Goal: Transaction & Acquisition: Subscribe to service/newsletter

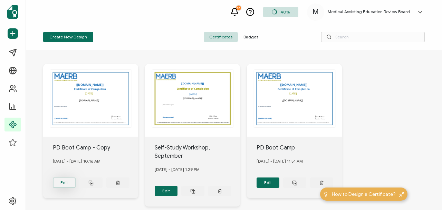
click at [62, 178] on button "Edit" at bounding box center [64, 182] width 23 height 10
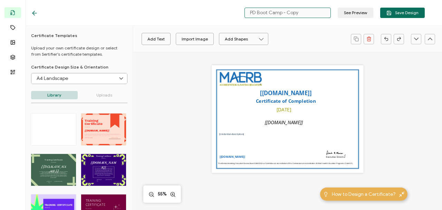
click at [277, 14] on input "PD Boot Camp - Copy" at bounding box center [288, 13] width 86 height 10
drag, startPoint x: 308, startPoint y: 12, endPoint x: 246, endPoint y: 9, distance: 62.0
click at [246, 9] on input "PD Boot Camp - Copy" at bounding box center [288, 13] width 86 height 10
type input "Site Surveyor Training"
click at [281, 144] on div "Automatically inserts the name of your institution as provided in the issuer de…" at bounding box center [288, 118] width 152 height 107
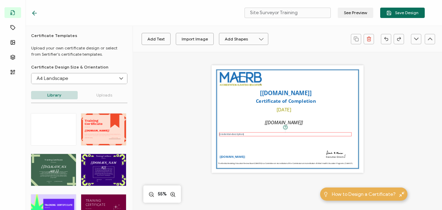
click at [233, 135] on pre "[credential-description]" at bounding box center [231, 133] width 25 height 3
click at [212, 39] on icon at bounding box center [210, 39] width 9 height 10
click at [216, 61] on div at bounding box center [215, 59] width 2 height 7
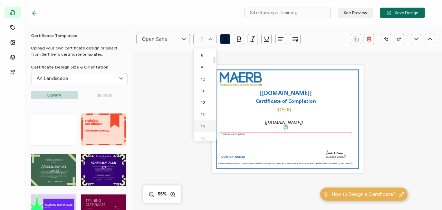
click at [203, 125] on span "14" at bounding box center [203, 125] width 4 height 5
type input "14"
click at [212, 38] on icon at bounding box center [210, 39] width 9 height 10
click at [214, 125] on div at bounding box center [215, 94] width 2 height 91
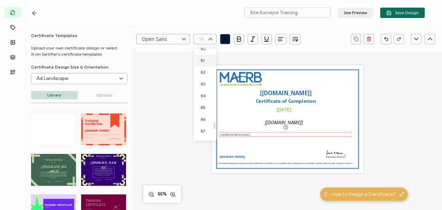
scroll to position [64, 0]
click at [215, 57] on div at bounding box center [215, 94] width 2 height 91
click at [206, 132] on li "12" at bounding box center [206, 133] width 25 height 12
type input "12"
click at [212, 39] on icon at bounding box center [210, 39] width 9 height 10
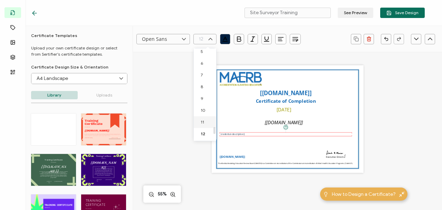
scroll to position [1010, 0]
click at [215, 130] on div at bounding box center [215, 94] width 2 height 91
drag, startPoint x: 214, startPoint y: 129, endPoint x: 215, endPoint y: 65, distance: 63.6
click at [215, 65] on div at bounding box center [215, 66] width 2 height 7
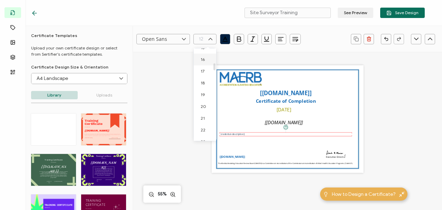
click at [204, 60] on span "16" at bounding box center [203, 59] width 4 height 5
type input "16"
click at [263, 149] on div "Automatically inserts the name of your institution as provided in the issuer de…" at bounding box center [288, 118] width 152 height 107
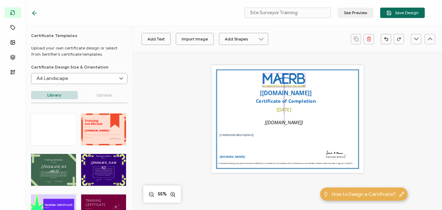
drag, startPoint x: 238, startPoint y: 77, endPoint x: 281, endPoint y: 78, distance: 43.6
click at [281, 78] on img at bounding box center [284, 80] width 43 height 14
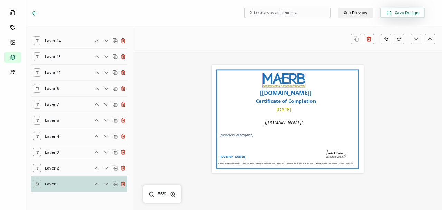
click at [403, 9] on button "Save Design" at bounding box center [403, 13] width 45 height 10
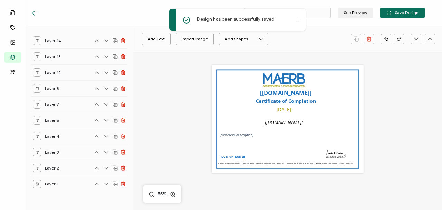
click at [33, 12] on icon at bounding box center [33, 13] width 2 height 4
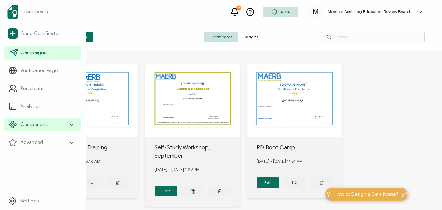
click at [34, 52] on span "Campaigns" at bounding box center [33, 52] width 26 height 7
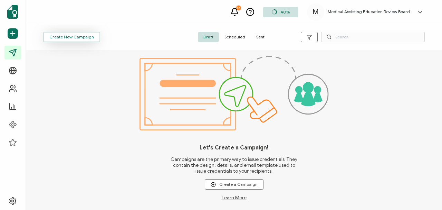
click at [62, 36] on span "Create New Campaign" at bounding box center [71, 37] width 45 height 4
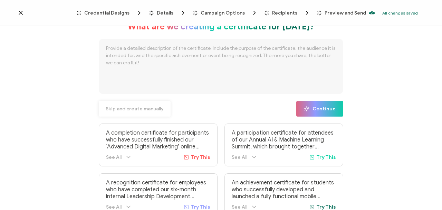
click at [142, 107] on span "Skip and create manually" at bounding box center [135, 108] width 58 height 5
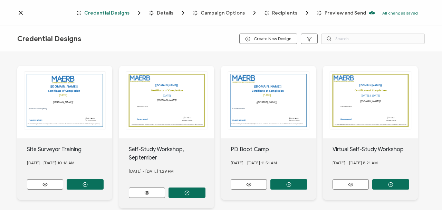
click at [84, 182] on circle "button" at bounding box center [85, 184] width 4 height 4
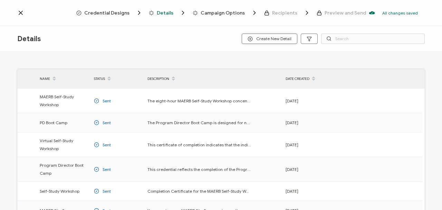
click at [267, 36] on span "Create New Detail" at bounding box center [270, 38] width 44 height 5
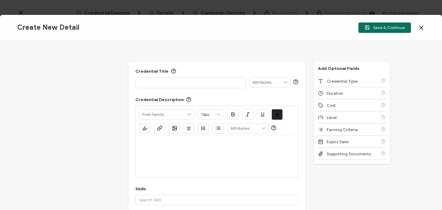
click at [211, 83] on p at bounding box center [190, 82] width 103 height 7
click at [205, 163] on div at bounding box center [217, 155] width 156 height 41
click at [160, 147] on div at bounding box center [217, 143] width 156 height 17
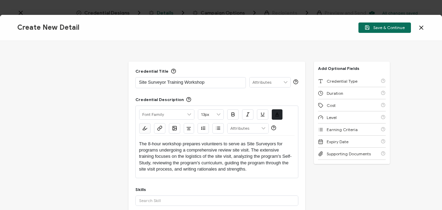
click at [140, 142] on p "The 8-hour workshop prepares volunteers to serve as Site Surveyors for programs…" at bounding box center [217, 157] width 156 height 32
drag, startPoint x: 440, startPoint y: 82, endPoint x: 442, endPoint y: 106, distance: 24.3
click at [442, 106] on div "Credential Title Site Surveyor Training Workshop ISSUER Issuer Name Credential …" at bounding box center [221, 125] width 442 height 169
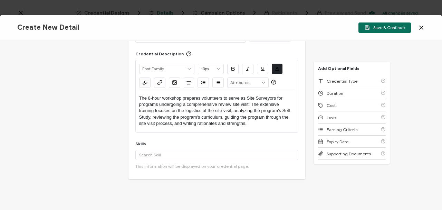
scroll to position [46, 0]
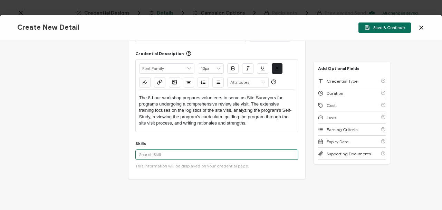
click at [183, 156] on input "text" at bounding box center [216, 154] width 163 height 10
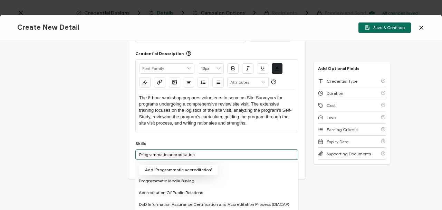
type input "Programmatic accreditation"
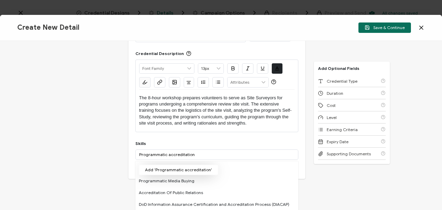
click at [180, 169] on button "Add 'Programmatic accreditation'" at bounding box center [178, 170] width 79 height 10
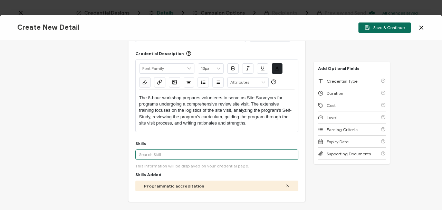
click at [178, 153] on input "text" at bounding box center [216, 154] width 163 height 10
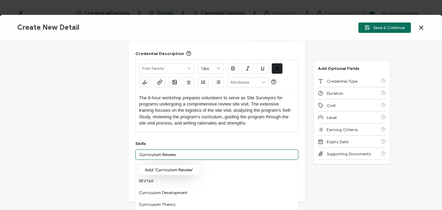
type input "Curriculum Review"
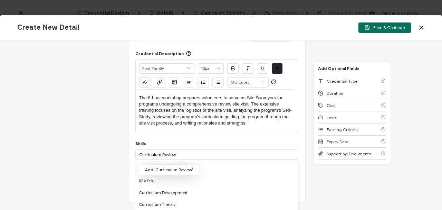
click at [177, 167] on button "Add 'Curriculum Review'" at bounding box center [169, 170] width 60 height 10
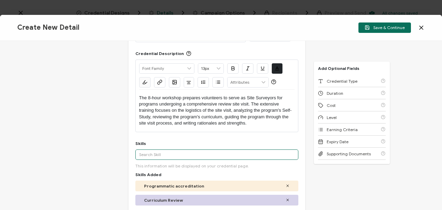
click at [168, 156] on input "text" at bounding box center [216, 154] width 163 height 10
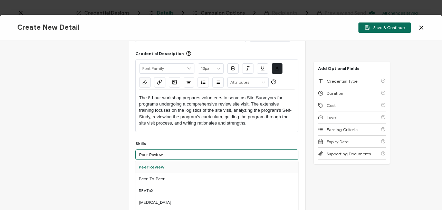
type input "Peer Review"
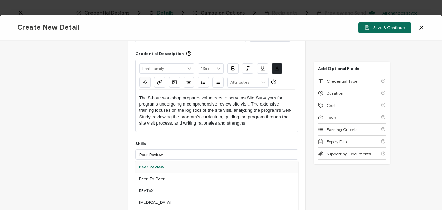
click at [153, 166] on div "Peer Review" at bounding box center [216, 167] width 163 height 12
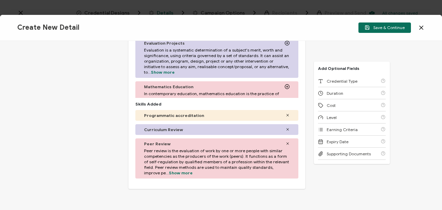
scroll to position [233, 0]
click at [286, 127] on icon at bounding box center [288, 128] width 4 height 4
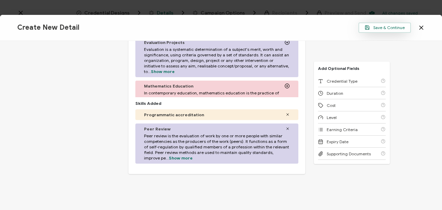
click at [375, 28] on span "Save & Continue" at bounding box center [385, 27] width 40 height 5
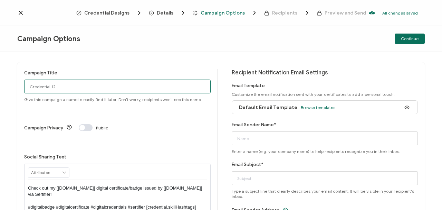
drag, startPoint x: 86, startPoint y: 87, endPoint x: 25, endPoint y: 81, distance: 61.8
click at [25, 81] on input "Credential 12" at bounding box center [117, 86] width 187 height 14
type input "Site Surveyor Training Workshop"
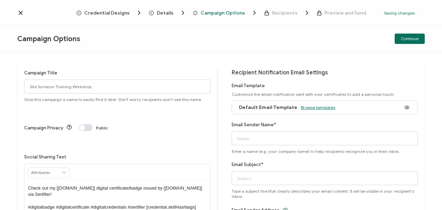
click at [315, 106] on span "Browse templates" at bounding box center [318, 107] width 35 height 5
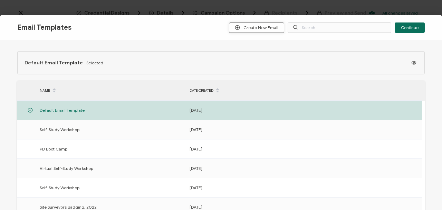
click at [249, 28] on span "Create New Email" at bounding box center [257, 27] width 44 height 5
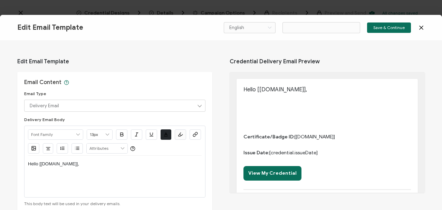
type input "Email Template 9"
click at [421, 27] on icon at bounding box center [421, 27] width 3 height 3
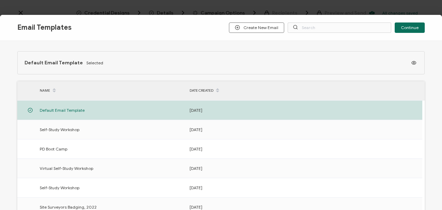
drag, startPoint x: 187, startPoint y: 21, endPoint x: 215, endPoint y: 32, distance: 29.5
click at [216, 34] on div "Email Templates Create New Email Continue" at bounding box center [221, 28] width 442 height 26
click at [84, 20] on div "Email Templates Create New Email Continue" at bounding box center [221, 28] width 442 height 26
click at [72, 3] on div "Email Templates Create New Email Continue Default Email Template Selected NAME …" at bounding box center [221, 105] width 442 height 210
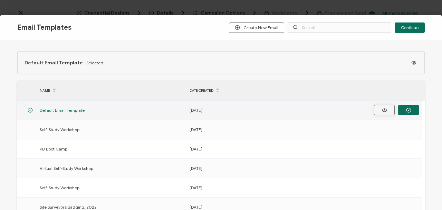
click at [384, 109] on icon "button" at bounding box center [385, 109] width 9 height 5
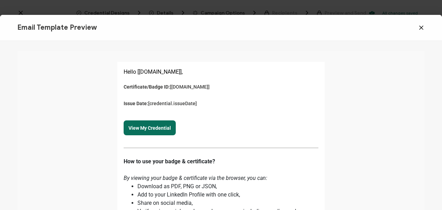
click at [422, 27] on icon at bounding box center [421, 27] width 3 height 3
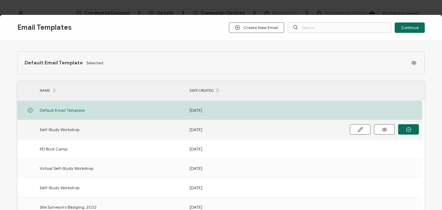
click at [62, 127] on span "Self-Study Workshop" at bounding box center [60, 129] width 40 height 8
click at [357, 128] on button at bounding box center [360, 129] width 21 height 10
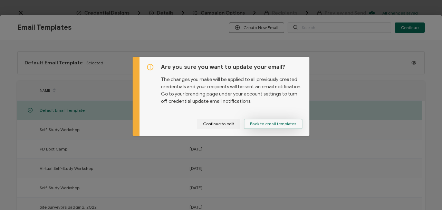
click at [253, 122] on span "Back to email templates" at bounding box center [273, 124] width 46 height 4
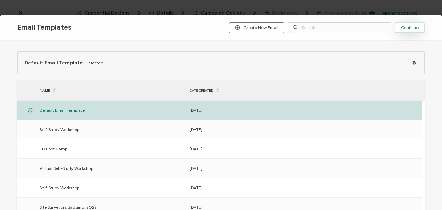
click at [408, 26] on span "Continue" at bounding box center [410, 28] width 18 height 4
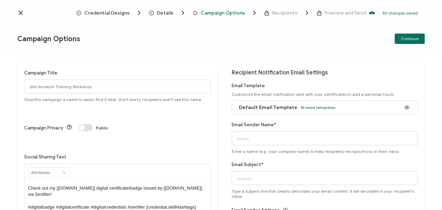
click at [21, 12] on icon at bounding box center [20, 12] width 7 height 7
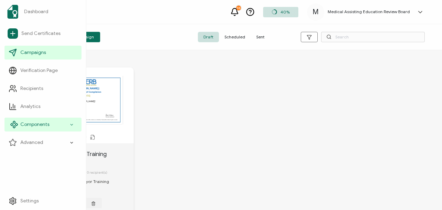
click at [34, 124] on span "Components" at bounding box center [34, 124] width 29 height 7
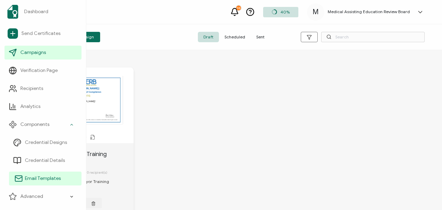
click at [39, 176] on span "Email Templates" at bounding box center [43, 178] width 36 height 7
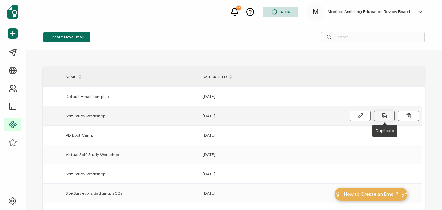
click at [385, 114] on icon at bounding box center [384, 115] width 5 height 5
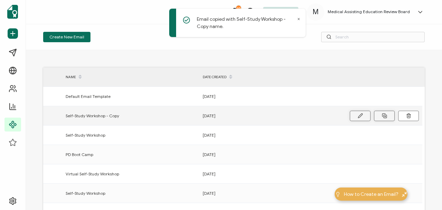
click at [361, 115] on icon at bounding box center [360, 115] width 5 height 5
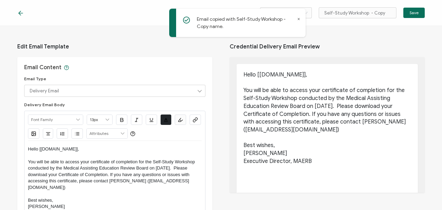
click at [299, 18] on icon at bounding box center [298, 18] width 3 height 3
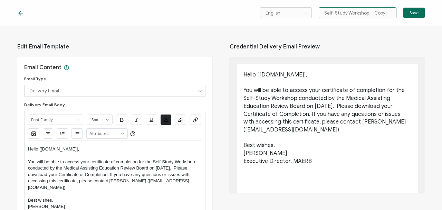
drag, startPoint x: 325, startPoint y: 12, endPoint x: 391, endPoint y: 13, distance: 66.0
click at [391, 13] on input "Self-Study Workshop - Copy" at bounding box center [358, 12] width 78 height 11
type input "Site Surveyor Training Workshop"
click at [106, 165] on p "You will be able to access your certificate of completion for the Self-Study Wo…" at bounding box center [115, 175] width 174 height 32
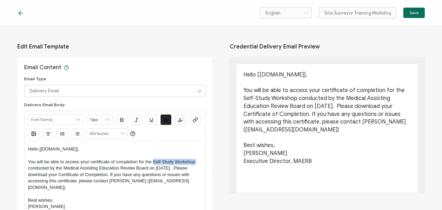
drag, startPoint x: 153, startPoint y: 161, endPoint x: 197, endPoint y: 159, distance: 43.9
click at [197, 159] on p "You will be able to access your certificate of completion for the Self-Study Wo…" at bounding box center [115, 175] width 174 height 32
drag, startPoint x: 179, startPoint y: 168, endPoint x: 183, endPoint y: 167, distance: 4.2
click at [183, 167] on p "You will be able to access your certificate of completion for the Self-Study Wo…" at bounding box center [115, 175] width 174 height 32
drag, startPoint x: 154, startPoint y: 161, endPoint x: 198, endPoint y: 160, distance: 44.6
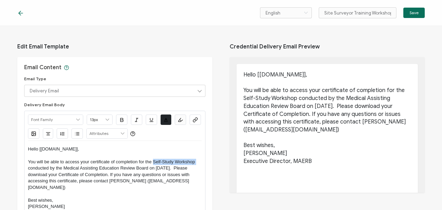
click at [198, 160] on p "You will be able to access your certificate of completion for the Self-Study Wo…" at bounding box center [115, 175] width 174 height 32
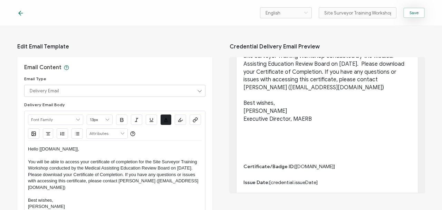
click at [412, 12] on span "Save" at bounding box center [414, 13] width 9 height 4
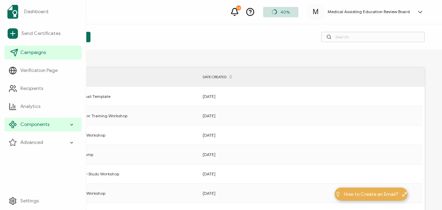
click at [33, 53] on span "Campaigns" at bounding box center [33, 52] width 26 height 7
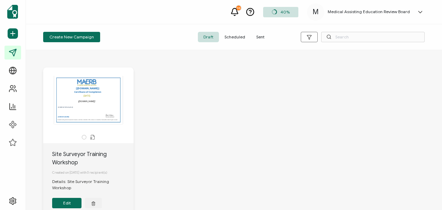
click at [62, 198] on button "Edit" at bounding box center [66, 203] width 29 height 10
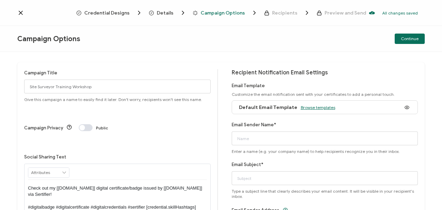
click at [318, 105] on span "Browse templates" at bounding box center [318, 107] width 35 height 5
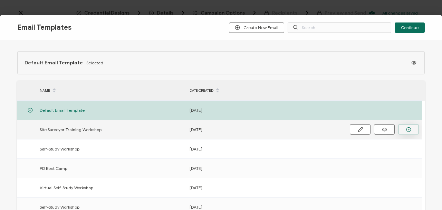
click at [406, 127] on icon "button" at bounding box center [408, 129] width 5 height 5
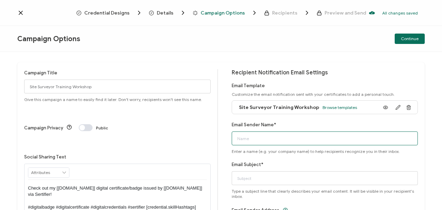
click at [269, 140] on input "Email Sender Name*" at bounding box center [325, 138] width 187 height 14
type input "Medical Assisting Education Review Board"
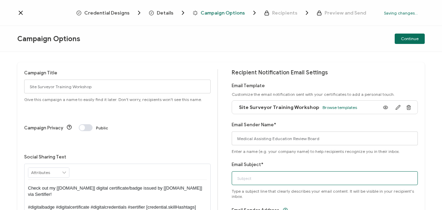
click at [265, 171] on input "Email Subject*" at bounding box center [325, 178] width 187 height 14
type input "Certificate for Site Surveyor Training Workshop"
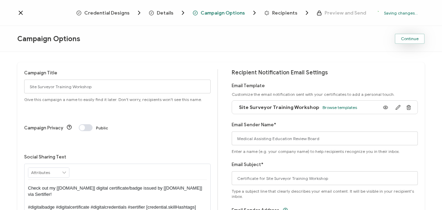
click at [407, 38] on span "Continue" at bounding box center [410, 39] width 18 height 4
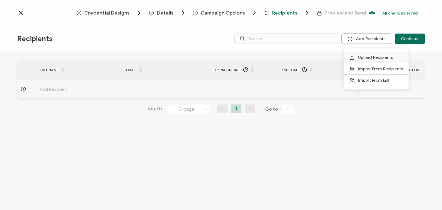
click at [364, 56] on span "Upload Recipients" at bounding box center [375, 57] width 35 height 5
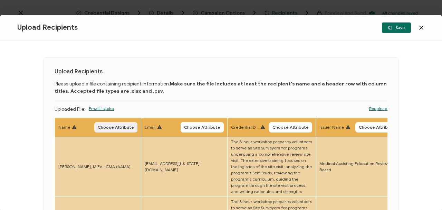
click at [132, 126] on span "Choose Attribute" at bounding box center [116, 127] width 36 height 4
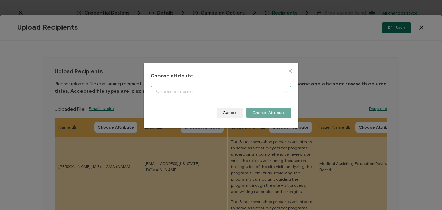
click at [195, 90] on input "dialog" at bounding box center [221, 91] width 141 height 11
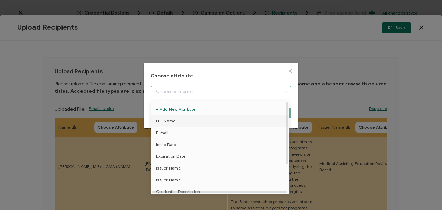
click at [170, 121] on span "Full Name" at bounding box center [165, 121] width 19 height 12
type input "Full Name"
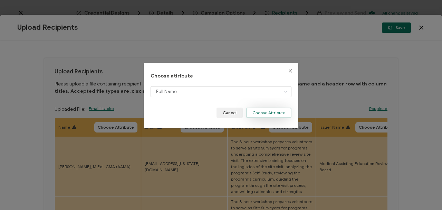
click at [259, 110] on button "Choose Attribute" at bounding box center [268, 112] width 45 height 10
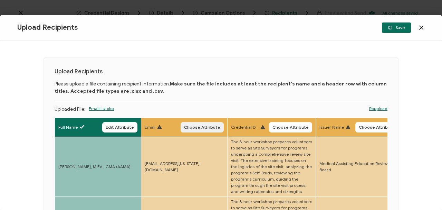
click at [208, 129] on span "Choose Attribute" at bounding box center [202, 127] width 36 height 4
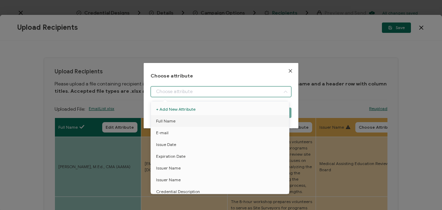
click at [214, 90] on input "dialog" at bounding box center [221, 91] width 141 height 11
click at [171, 132] on li "E-mail" at bounding box center [221, 133] width 144 height 12
type input "E-mail"
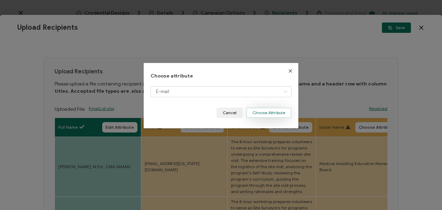
click at [260, 111] on button "Choose Attribute" at bounding box center [268, 112] width 45 height 10
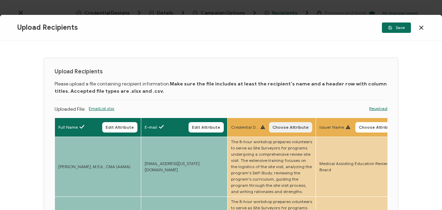
click at [285, 127] on span "Choose Attribute" at bounding box center [291, 127] width 36 height 4
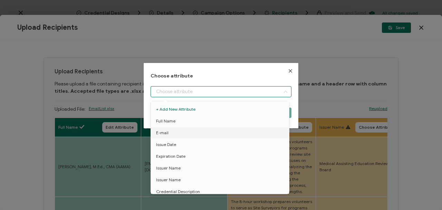
click at [203, 92] on input "dialog" at bounding box center [221, 91] width 141 height 11
click at [203, 189] on li "Credential Description" at bounding box center [221, 192] width 144 height 12
type input "Credential Description"
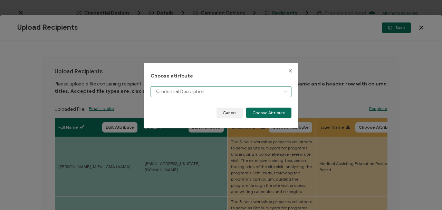
scroll to position [5, 0]
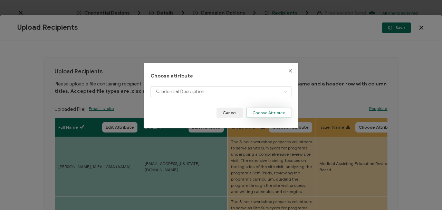
click at [262, 111] on button "Choose Attribute" at bounding box center [268, 112] width 45 height 10
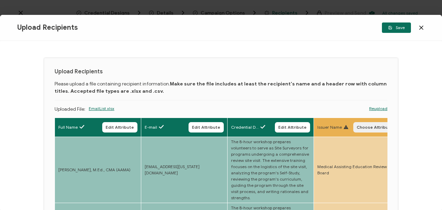
click at [368, 126] on span "Choose Attribute" at bounding box center [375, 127] width 36 height 4
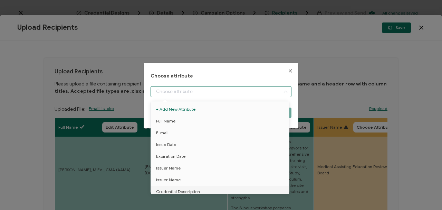
click at [238, 90] on input "dialog" at bounding box center [221, 91] width 141 height 11
click at [164, 166] on span "Issuer Name" at bounding box center [168, 168] width 25 height 12
type input "Issuer Name"
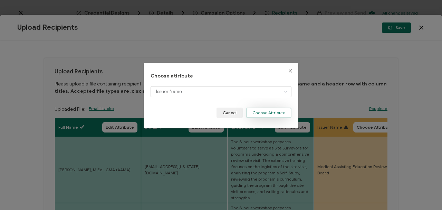
click at [264, 114] on button "Choose Attribute" at bounding box center [268, 112] width 45 height 10
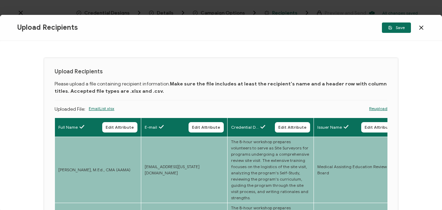
drag, startPoint x: 440, startPoint y: 83, endPoint x: 439, endPoint y: 86, distance: 3.5
click at [439, 86] on div "Upload Recipients Please upload a file containing recipient information. Make s…" at bounding box center [221, 125] width 442 height 169
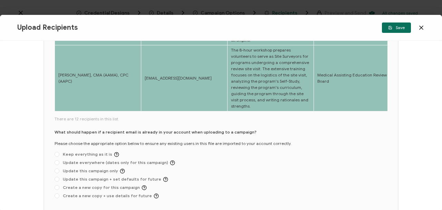
scroll to position [290, 0]
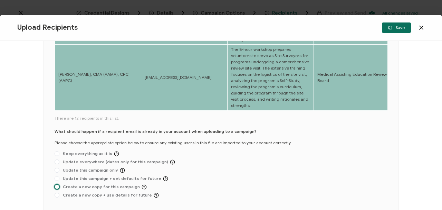
click at [58, 184] on span at bounding box center [57, 186] width 5 height 5
click at [58, 184] on input "Create a new copy for this campaign" at bounding box center [57, 187] width 5 height 6
radio input "true"
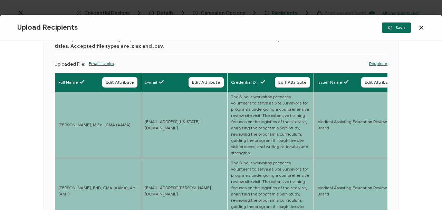
scroll to position [41, 0]
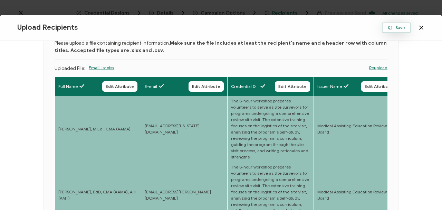
click at [392, 27] on icon "button" at bounding box center [390, 28] width 4 height 4
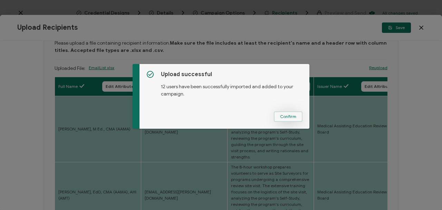
click at [281, 117] on span "Confirm" at bounding box center [288, 116] width 16 height 4
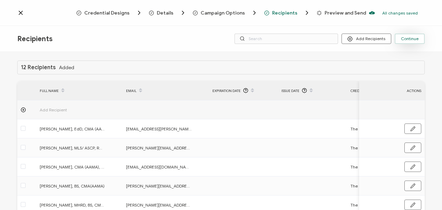
click at [406, 39] on span "Continue" at bounding box center [410, 39] width 18 height 4
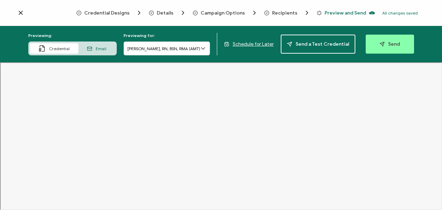
click at [21, 12] on icon at bounding box center [20, 12] width 3 height 3
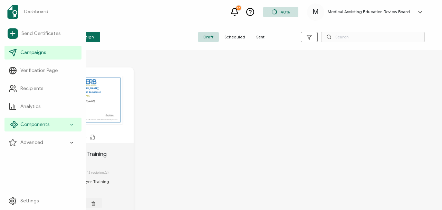
click at [31, 124] on span "Components" at bounding box center [34, 124] width 29 height 7
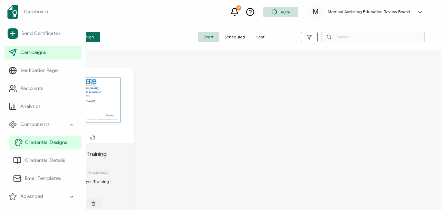
click at [41, 142] on span "Credential Designs" at bounding box center [46, 142] width 42 height 7
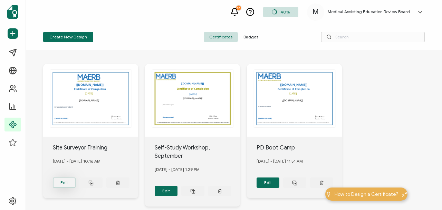
click at [63, 181] on button "Edit" at bounding box center [64, 182] width 23 height 10
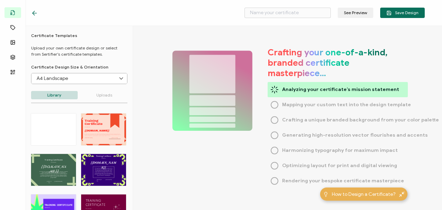
type input "Site Surveyor Training"
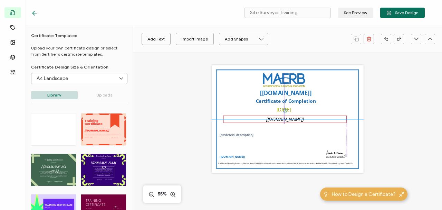
click at [279, 121] on pre "[[DOMAIN_NAME]]" at bounding box center [285, 119] width 38 height 7
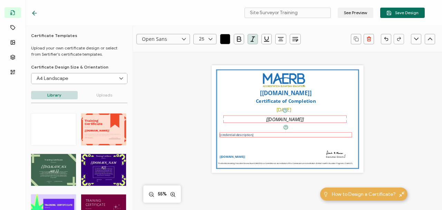
click at [247, 134] on pre "[credential-description]" at bounding box center [237, 134] width 34 height 4
click at [212, 38] on icon at bounding box center [210, 39] width 9 height 10
click at [203, 119] on li "15" at bounding box center [206, 122] width 25 height 12
type input "15"
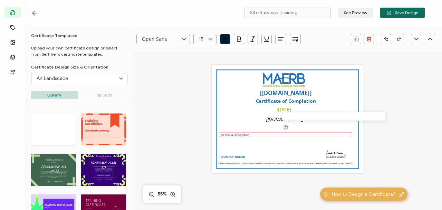
click at [285, 127] on img at bounding box center [286, 127] width 5 height 4
click at [396, 12] on span "Save Design" at bounding box center [403, 12] width 32 height 5
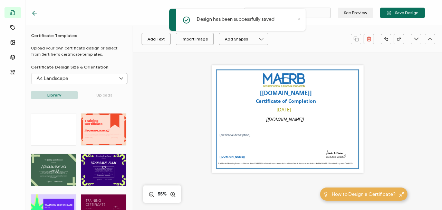
click at [35, 12] on icon at bounding box center [34, 13] width 7 height 7
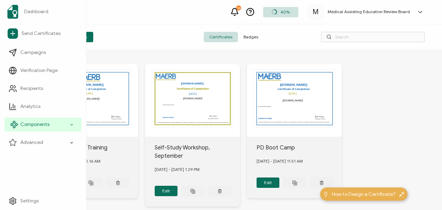
click at [38, 126] on span "Components" at bounding box center [34, 124] width 29 height 7
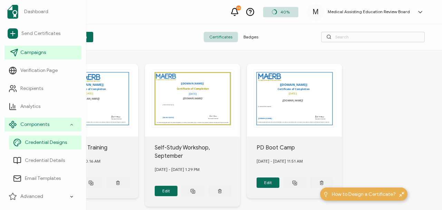
click at [39, 52] on span "Campaigns" at bounding box center [33, 52] width 26 height 7
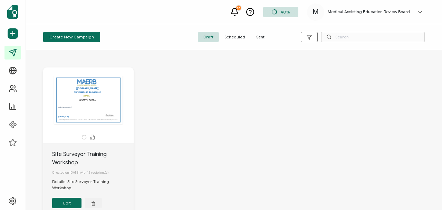
click at [67, 198] on button "Edit" at bounding box center [66, 203] width 29 height 10
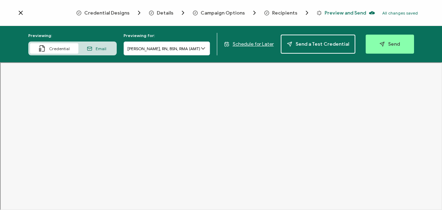
click at [20, 13] on icon at bounding box center [20, 12] width 3 height 3
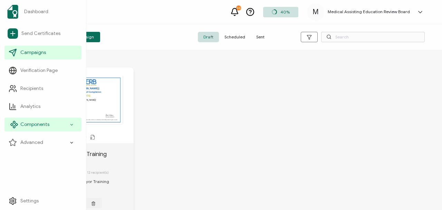
click at [31, 124] on span "Components" at bounding box center [34, 124] width 29 height 7
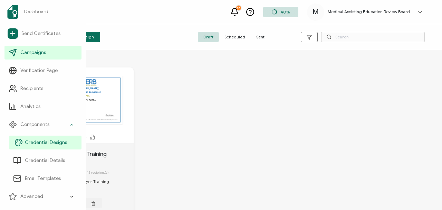
click at [47, 142] on span "Credential Designs" at bounding box center [46, 142] width 42 height 7
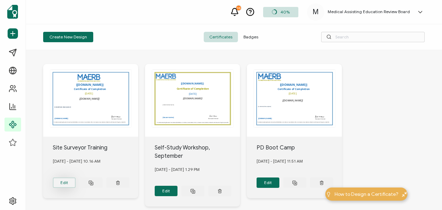
click at [63, 179] on button "Edit" at bounding box center [64, 182] width 23 height 10
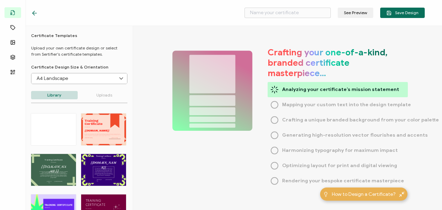
type input "Site Surveyor Training"
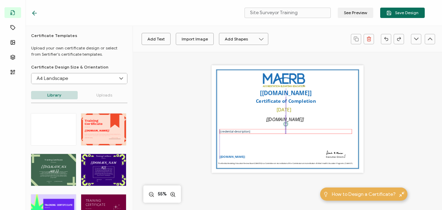
click at [221, 130] on pre "[credential-description]" at bounding box center [235, 131] width 30 height 4
click at [229, 131] on pre "[credential-description]" at bounding box center [235, 131] width 30 height 4
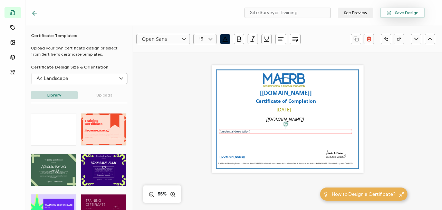
click at [402, 11] on span "Save Design" at bounding box center [403, 12] width 32 height 5
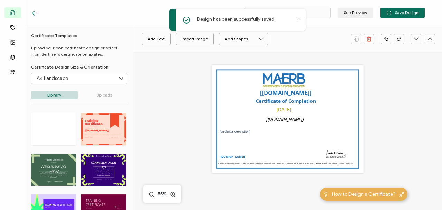
click at [34, 13] on icon at bounding box center [34, 13] width 4 height 0
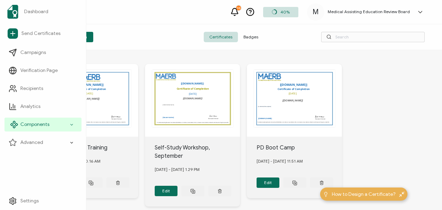
click at [31, 123] on span "Components" at bounding box center [34, 124] width 29 height 7
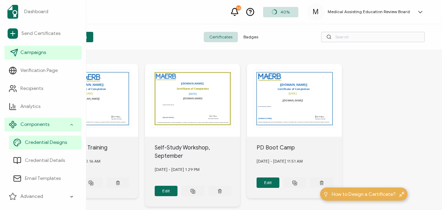
click at [31, 51] on span "Campaigns" at bounding box center [33, 52] width 26 height 7
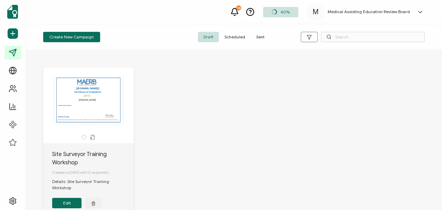
click at [70, 198] on button "Edit" at bounding box center [66, 203] width 29 height 10
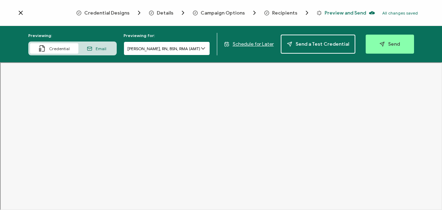
click at [162, 49] on input "[PERSON_NAME], RN, BSN, RMA (AMT)" at bounding box center [167, 48] width 86 height 14
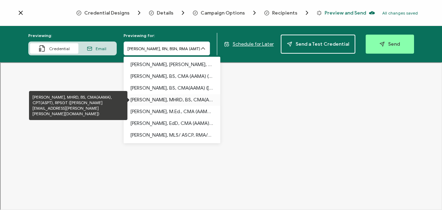
click at [154, 97] on p "[PERSON_NAME], MHRD, BS, CMA(AAMA), CPT(ASPT), RPSGT ([PERSON_NAME][EMAIL_ADDRE…" at bounding box center [172, 100] width 83 height 12
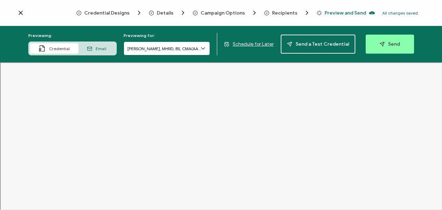
click at [176, 48] on input "[PERSON_NAME], MHRD, BS, CMA(AAMA), CPT(ASPT), RPSGT" at bounding box center [167, 48] width 86 height 14
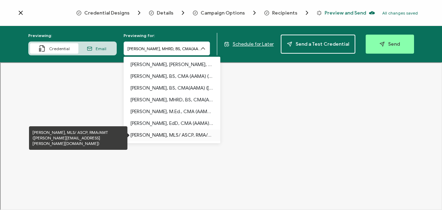
click at [168, 133] on p "[PERSON_NAME], MLS/ ASCP, RMA/AMT ([PERSON_NAME][EMAIL_ADDRESS][PERSON_NAME][DO…" at bounding box center [172, 135] width 83 height 12
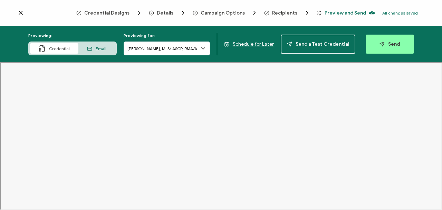
click at [19, 12] on icon at bounding box center [20, 12] width 7 height 7
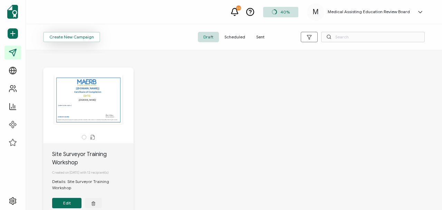
click at [71, 36] on span "Create New Campaign" at bounding box center [71, 37] width 45 height 4
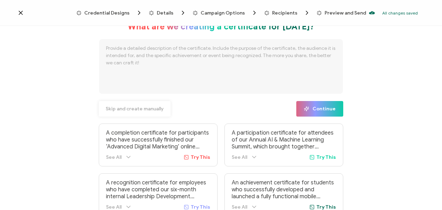
click at [131, 109] on span "Skip and create manually" at bounding box center [135, 108] width 58 height 5
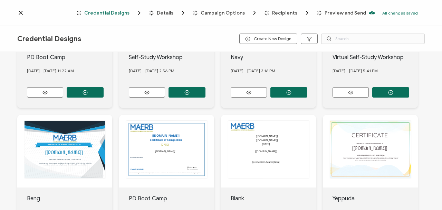
scroll to position [166, 0]
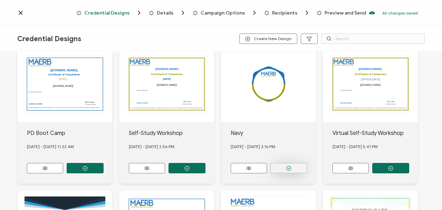
click at [287, 166] on icon "button" at bounding box center [289, 168] width 5 height 5
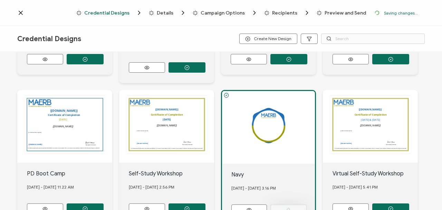
scroll to position [206, 0]
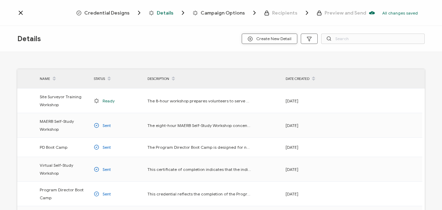
click at [265, 38] on span "Create New Detail" at bounding box center [270, 38] width 44 height 5
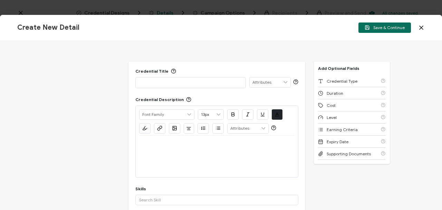
click at [193, 82] on p at bounding box center [190, 82] width 103 height 7
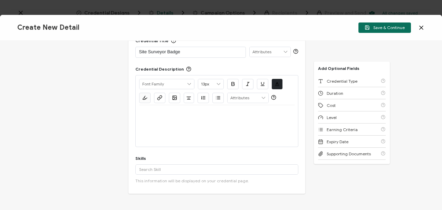
scroll to position [52, 0]
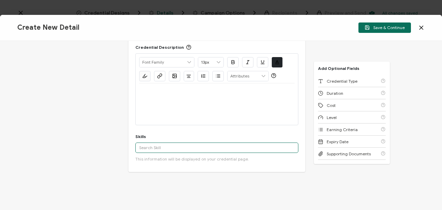
click at [162, 146] on input "text" at bounding box center [216, 147] width 163 height 10
click at [192, 145] on input "Programmatic Accreditation" at bounding box center [216, 147] width 163 height 10
type input "Programmatic Accreditation"
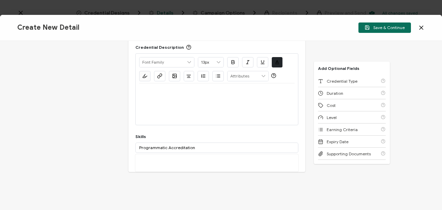
click at [161, 159] on div "More" at bounding box center [216, 162] width 163 height 17
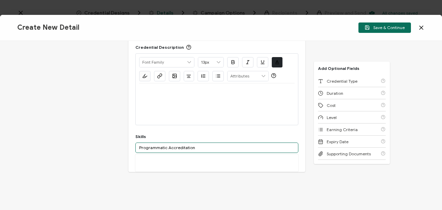
click at [195, 144] on input "Programmatic Accreditation" at bounding box center [216, 147] width 163 height 10
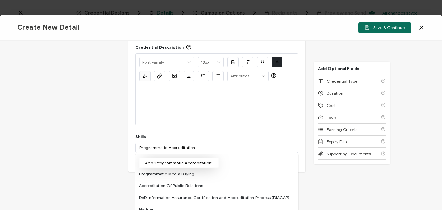
click at [188, 160] on button "Add 'Programmatic Accreditation'" at bounding box center [179, 163] width 80 height 10
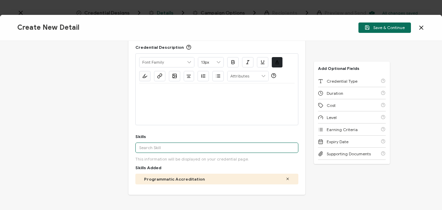
click at [171, 144] on input "text" at bounding box center [216, 147] width 163 height 10
click at [183, 146] on input "Peer Review" at bounding box center [216, 147] width 163 height 10
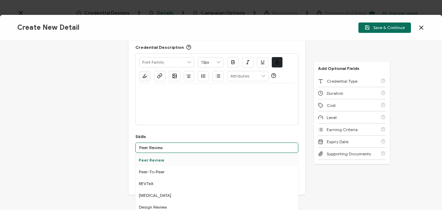
type input "Peer Review"
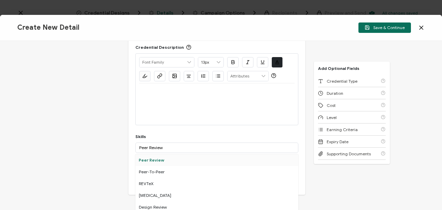
click at [152, 155] on div "Peer Review" at bounding box center [216, 160] width 163 height 12
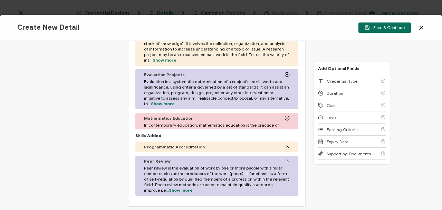
scroll to position [201, 0]
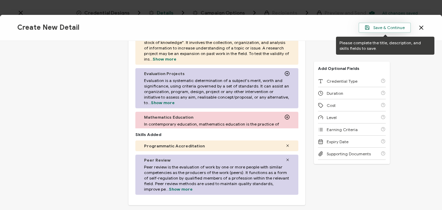
click at [384, 28] on span "Save & Continue" at bounding box center [385, 27] width 40 height 5
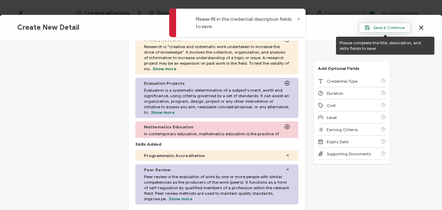
scroll to position [211, 0]
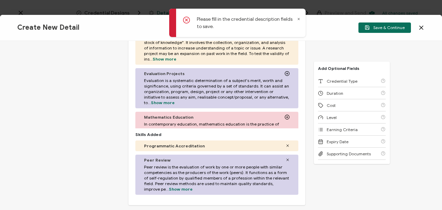
drag, startPoint x: 440, startPoint y: 130, endPoint x: 437, endPoint y: 92, distance: 38.1
click at [437, 92] on div "Credential Title Site Surveyor Badge ISSUER Issuer Name Credential Description …" at bounding box center [221, 125] width 442 height 169
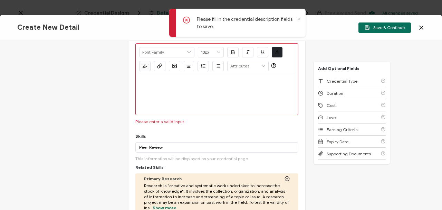
scroll to position [59, 0]
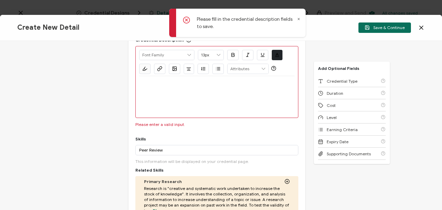
click at [214, 87] on div at bounding box center [217, 84] width 156 height 17
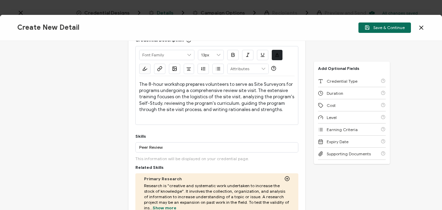
drag, startPoint x: 276, startPoint y: 109, endPoint x: 139, endPoint y: 83, distance: 139.9
click at [139, 83] on p "The 8-hour workshop prepares volunteers to serve as Site Surveyors for programs…" at bounding box center [217, 97] width 156 height 32
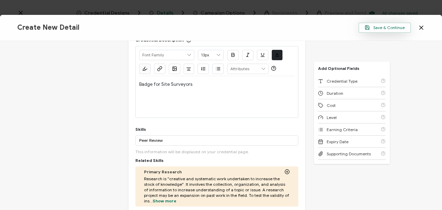
click at [376, 27] on span "Save & Continue" at bounding box center [385, 27] width 40 height 5
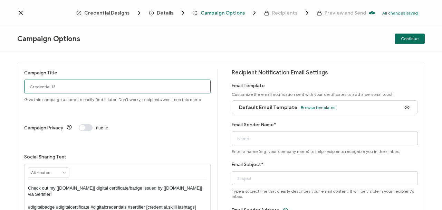
drag, startPoint x: 66, startPoint y: 85, endPoint x: 0, endPoint y: 80, distance: 66.6
click at [0, 80] on div "Campaign Title Credential 13 Give this campaign a name to easily find it later.…" at bounding box center [221, 131] width 442 height 158
type input "Site Surveyor Badge 9/25"
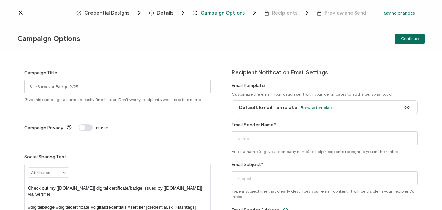
click at [172, 124] on div "Campaign Privacy Public" at bounding box center [117, 127] width 187 height 7
click at [311, 107] on span "Browse templates" at bounding box center [318, 107] width 35 height 5
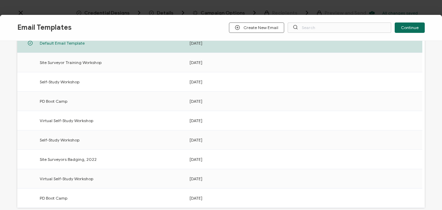
scroll to position [74, 0]
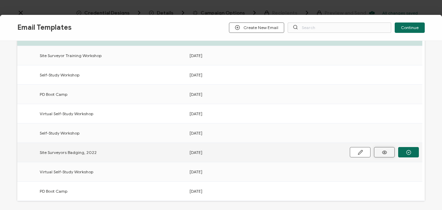
click at [384, 151] on circle "button" at bounding box center [384, 151] width 1 height 1
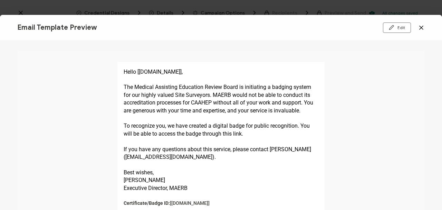
click at [422, 28] on icon at bounding box center [421, 27] width 3 height 3
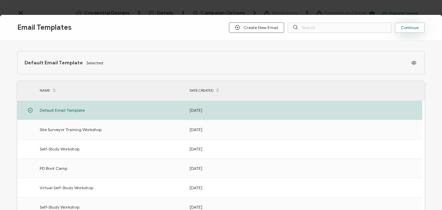
click at [404, 26] on span "Continue" at bounding box center [410, 28] width 18 height 4
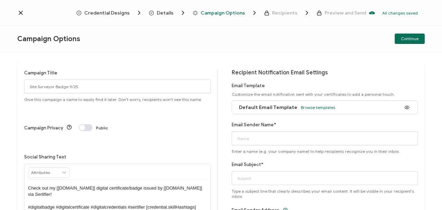
click at [21, 12] on icon at bounding box center [20, 12] width 3 height 3
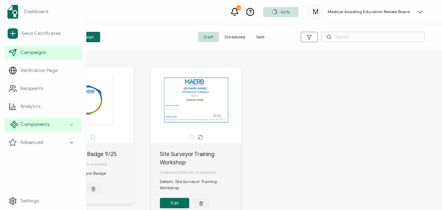
click at [37, 124] on span "Components" at bounding box center [34, 124] width 29 height 7
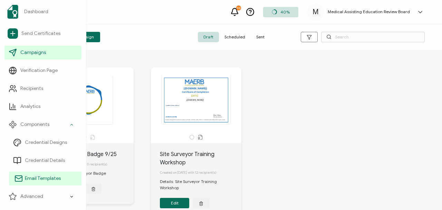
click at [42, 176] on span "Email Templates" at bounding box center [43, 178] width 36 height 7
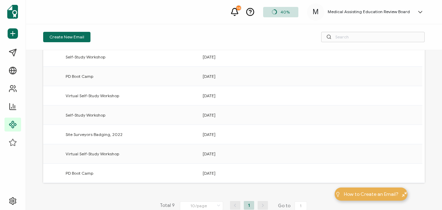
scroll to position [70, 0]
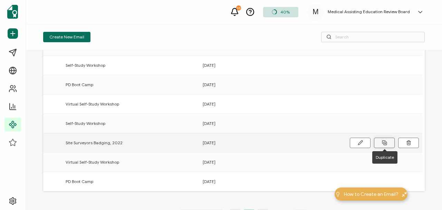
click at [384, 140] on icon at bounding box center [384, 142] width 5 height 5
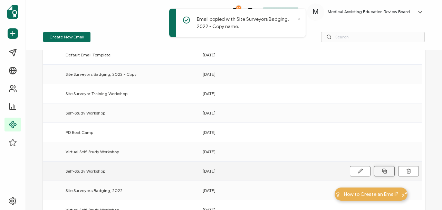
scroll to position [0, 0]
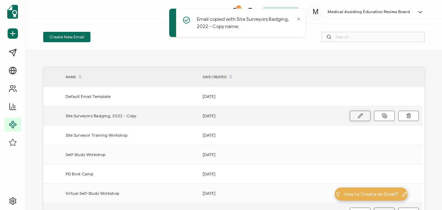
click at [359, 114] on icon at bounding box center [360, 115] width 5 height 5
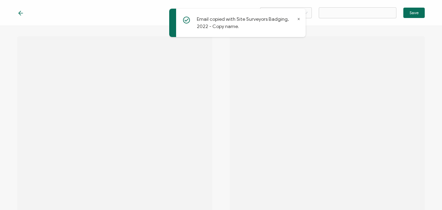
type input "Site Surveyors Badging, 2022 - Copy"
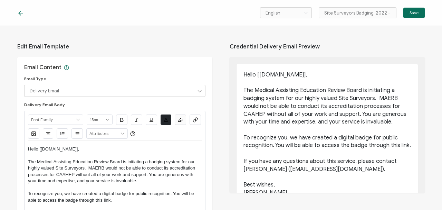
click at [265, 169] on p "If you have any questions about this service, please contact [PERSON_NAME] ([EM…" at bounding box center [328, 165] width 168 height 16
drag, startPoint x: 243, startPoint y: 169, endPoint x: 350, endPoint y: 169, distance: 107.5
click at [350, 169] on p "If you have any questions about this service, please contact [PERSON_NAME] ([EM…" at bounding box center [328, 165] width 168 height 16
click at [86, 178] on p "The Medical Assisting Education Review Board is initiating a badging system for…" at bounding box center [115, 172] width 174 height 26
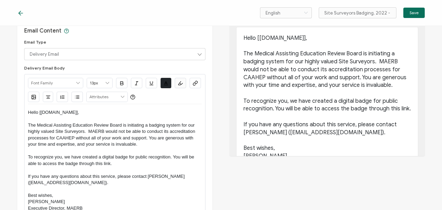
scroll to position [53, 0]
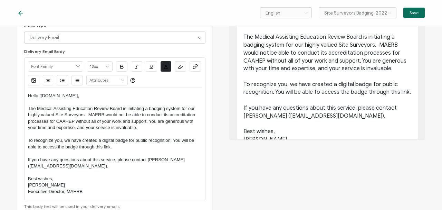
click at [107, 164] on p "If you have any questions about this service, please contact [PERSON_NAME] ([EM…" at bounding box center [115, 163] width 174 height 13
click at [144, 160] on p "If you have any questions about this service, please contact [PERSON_NAME] ([EM…" at bounding box center [115, 163] width 174 height 13
drag, startPoint x: 147, startPoint y: 158, endPoint x: 179, endPoint y: 166, distance: 32.6
click at [179, 166] on p "If you have any questions about this service, please contact [PERSON_NAME] ([EM…" at bounding box center [115, 163] width 174 height 13
click at [76, 148] on p "To recognize you, we have created a digital badge for public recognition. You w…" at bounding box center [115, 143] width 174 height 13
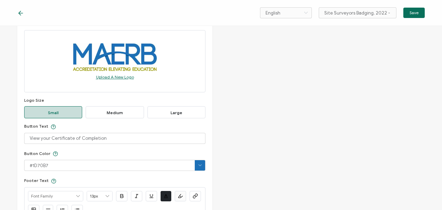
scroll to position [313, 0]
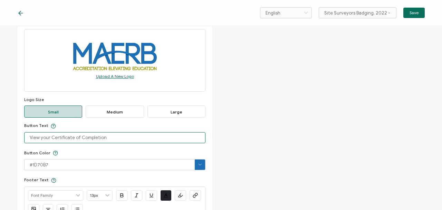
drag, startPoint x: 104, startPoint y: 137, endPoint x: 46, endPoint y: 133, distance: 58.2
click at [50, 134] on input "View your Certificate of Completion" at bounding box center [114, 137] width 181 height 11
checkbox input "true"
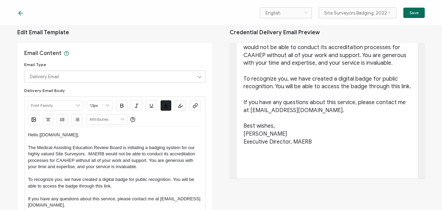
scroll to position [0, 0]
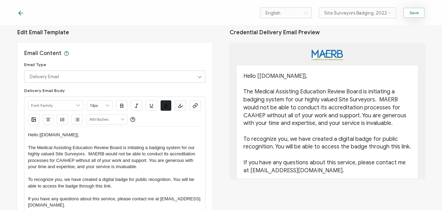
type input "View your Badge"
click at [412, 12] on span "Save" at bounding box center [414, 13] width 9 height 4
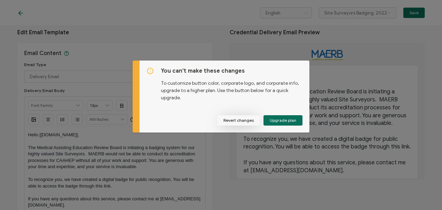
click at [237, 121] on button "Revert changes" at bounding box center [238, 120] width 43 height 10
checkbox input "false"
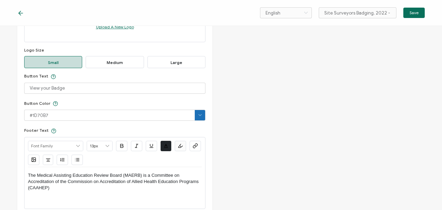
scroll to position [365, 0]
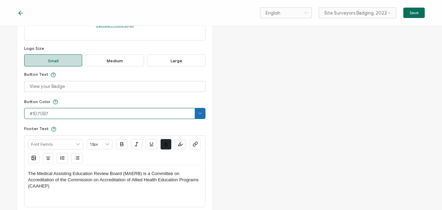
drag, startPoint x: 64, startPoint y: 110, endPoint x: 19, endPoint y: 110, distance: 45.3
click at [20, 111] on div "Branding Use custom branding Logo Use the logo from organization settings. Uplo…" at bounding box center [114, 119] width 195 height 346
type input "#09705b"
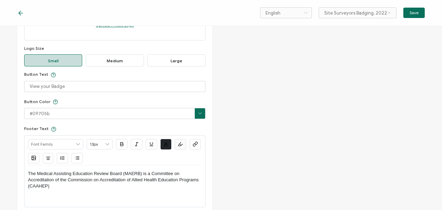
click at [155, 94] on div "Branding Use custom branding Logo Use the logo from organization settings. Uplo…" at bounding box center [114, 119] width 195 height 346
click at [409, 14] on button "Save" at bounding box center [414, 13] width 21 height 10
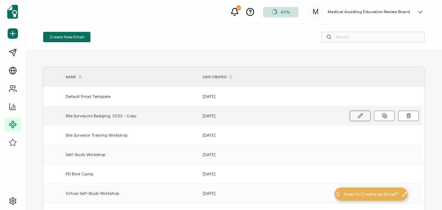
click at [356, 115] on button at bounding box center [360, 116] width 21 height 10
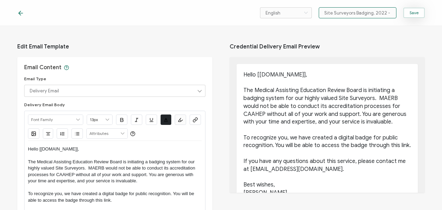
scroll to position [0, 6]
drag, startPoint x: 370, startPoint y: 13, endPoint x: 405, endPoint y: 14, distance: 34.6
click at [405, 14] on div "English Bahasa indonesia Deutsch English Español Français Italiano Magyar Portu…" at bounding box center [342, 12] width 165 height 11
type input "Site Surveyors Badging, 9/25"
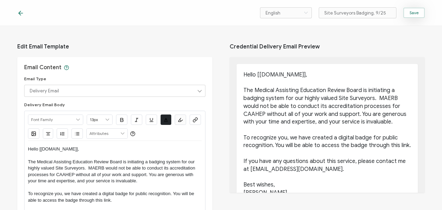
click at [412, 13] on span "Save" at bounding box center [414, 13] width 9 height 4
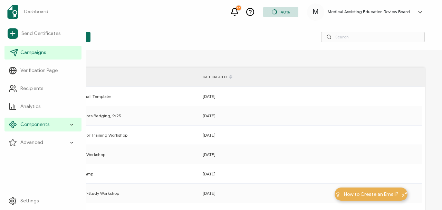
click at [38, 50] on span "Campaigns" at bounding box center [33, 52] width 26 height 7
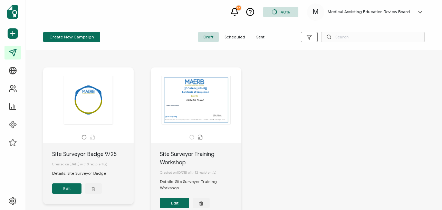
click at [66, 189] on button "Edit" at bounding box center [66, 188] width 29 height 10
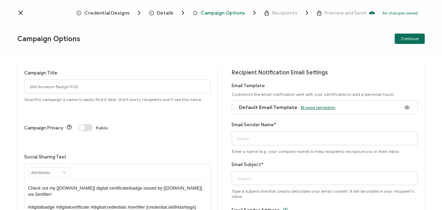
click at [315, 107] on span "Browse templates" at bounding box center [318, 107] width 35 height 5
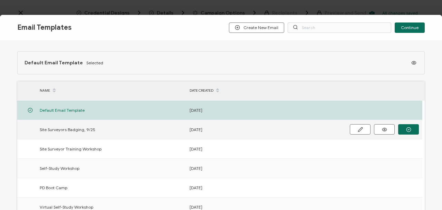
click at [77, 130] on span "Site Surveyors Badging, 9/25" at bounding box center [68, 129] width 56 height 8
click at [78, 127] on span "Site Surveyors Badging, 9/25" at bounding box center [68, 129] width 56 height 8
click at [0, 0] on icon "button" at bounding box center [0, 0] width 0 height 0
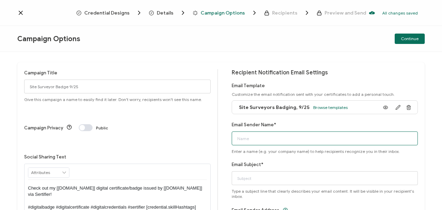
click at [284, 141] on input "Email Sender Name*" at bounding box center [325, 138] width 187 height 14
type input "Medical Assisting Education Review Board"
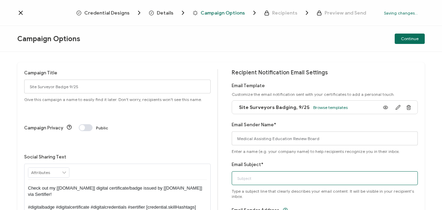
click at [264, 178] on input "Email Subject*" at bounding box center [325, 178] width 187 height 14
click at [278, 173] on input "Email Subject*" at bounding box center [325, 178] width 187 height 14
type input "Site Surveyor Badge"
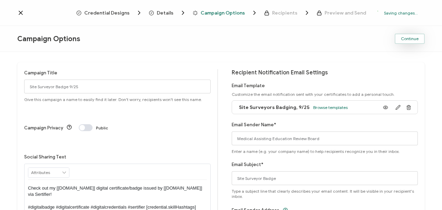
click at [407, 39] on span "Continue" at bounding box center [410, 39] width 18 height 4
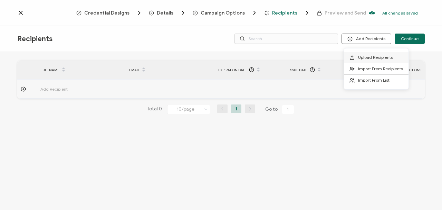
click at [364, 56] on span "Upload Recipients" at bounding box center [375, 57] width 35 height 5
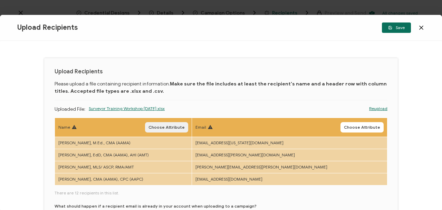
click at [185, 126] on span "Choose Attribute" at bounding box center [167, 127] width 36 height 4
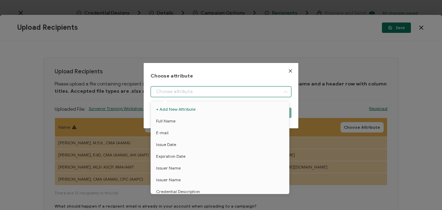
click at [203, 91] on input "dialog" at bounding box center [221, 91] width 141 height 11
click at [169, 118] on span "Full Name" at bounding box center [165, 121] width 19 height 12
type input "Full Name"
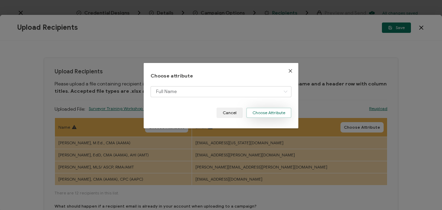
click at [260, 113] on button "Choose Attribute" at bounding box center [268, 112] width 45 height 10
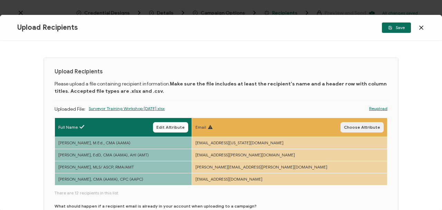
click at [363, 126] on span "Choose Attribute" at bounding box center [362, 127] width 36 height 4
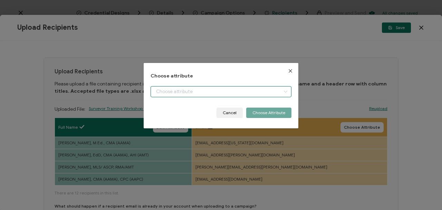
click at [199, 93] on input "dialog" at bounding box center [221, 91] width 141 height 11
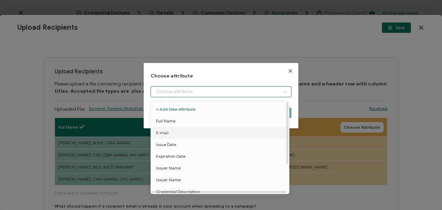
click at [167, 130] on span "E-mail" at bounding box center [162, 133] width 12 height 12
type input "E-mail"
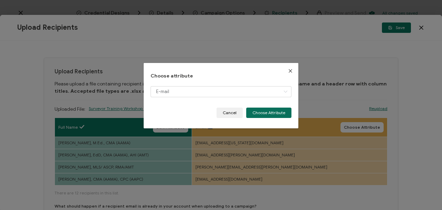
click at [288, 70] on icon "Close" at bounding box center [291, 71] width 6 height 6
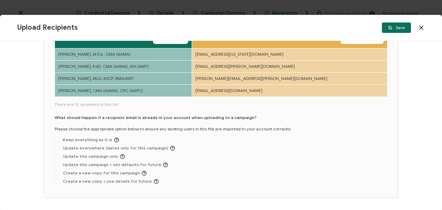
scroll to position [92, 0]
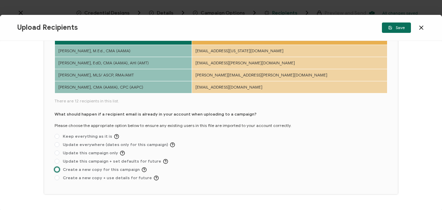
click at [57, 169] on span at bounding box center [57, 169] width 5 height 5
click at [57, 169] on input "Create a new copy for this campaign" at bounding box center [57, 170] width 5 height 6
radio input "true"
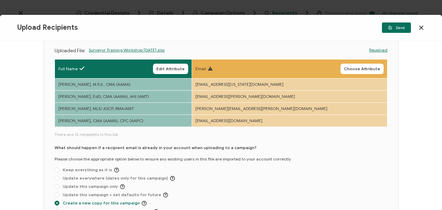
scroll to position [23, 0]
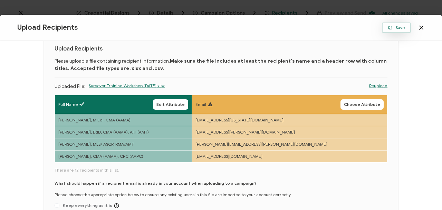
click at [392, 28] on icon "button" at bounding box center [390, 27] width 3 height 3
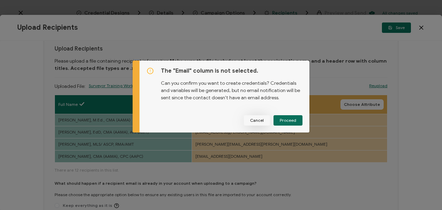
click at [253, 121] on span "Cancel" at bounding box center [257, 120] width 14 height 4
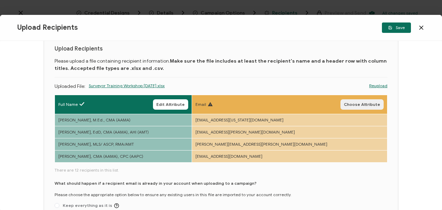
click at [360, 104] on span "Choose Attribute" at bounding box center [362, 104] width 36 height 4
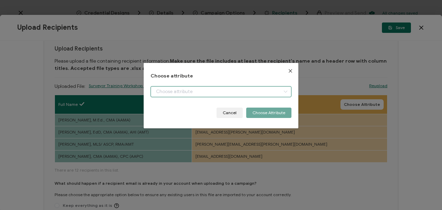
click at [273, 93] on input "dialog" at bounding box center [221, 91] width 141 height 11
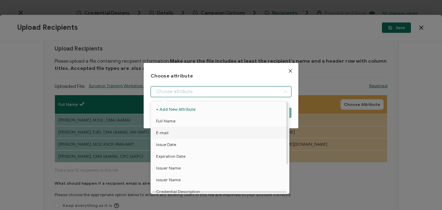
click at [158, 133] on span "E-mail" at bounding box center [162, 133] width 12 height 12
type input "E-mail"
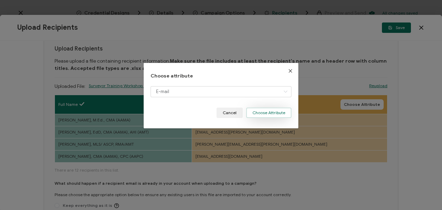
click at [257, 114] on button "Choose Attribute" at bounding box center [268, 112] width 45 height 10
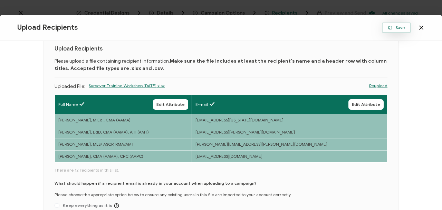
click at [394, 29] on span "Save" at bounding box center [396, 28] width 17 height 4
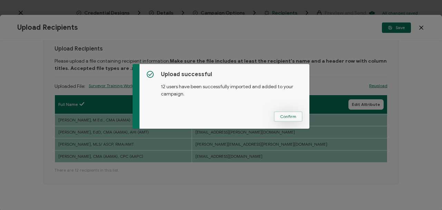
click at [280, 116] on span "Confirm" at bounding box center [288, 116] width 16 height 4
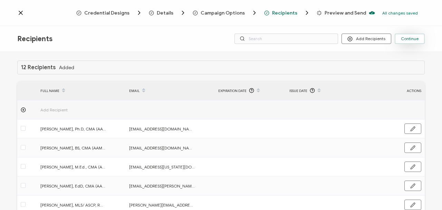
click at [403, 39] on span "Continue" at bounding box center [410, 39] width 18 height 4
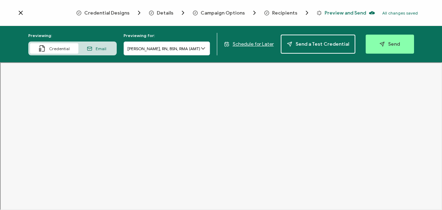
click at [20, 13] on icon at bounding box center [20, 12] width 3 height 3
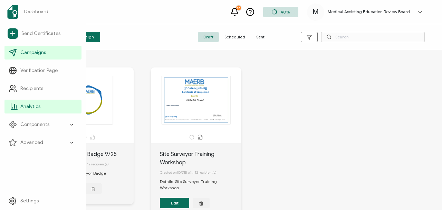
click at [27, 108] on span "Analytics" at bounding box center [30, 106] width 20 height 7
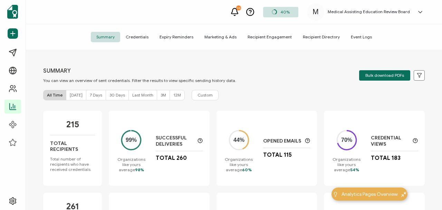
click at [143, 35] on span "Credentials" at bounding box center [137, 37] width 34 height 10
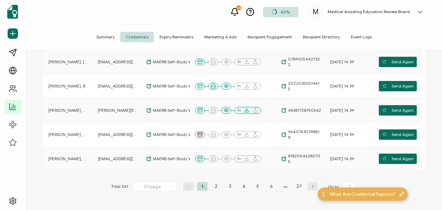
scroll to position [212, 0]
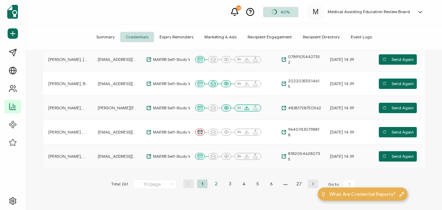
click at [215, 181] on li "2" at bounding box center [216, 183] width 10 height 9
click at [228, 183] on li "3" at bounding box center [230, 183] width 10 height 9
type input "3"
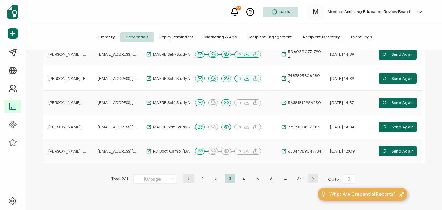
scroll to position [218, 0]
